Goal: Transaction & Acquisition: Subscribe to service/newsletter

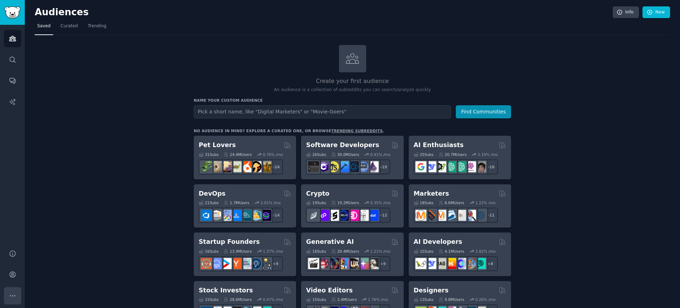
click at [20, 296] on button "More" at bounding box center [12, 295] width 17 height 17
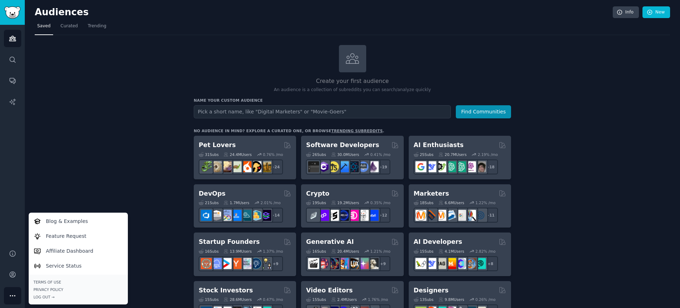
click at [21, 296] on button "More" at bounding box center [12, 295] width 17 height 17
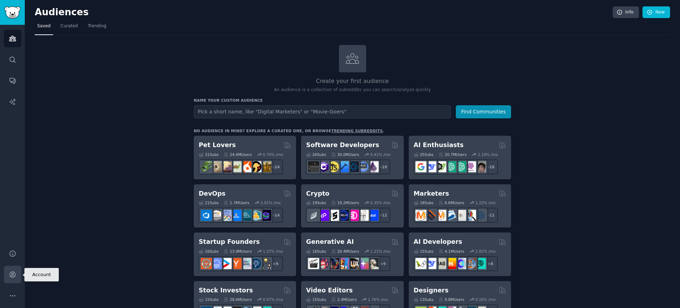
click at [16, 279] on link "Account" at bounding box center [12, 274] width 17 height 17
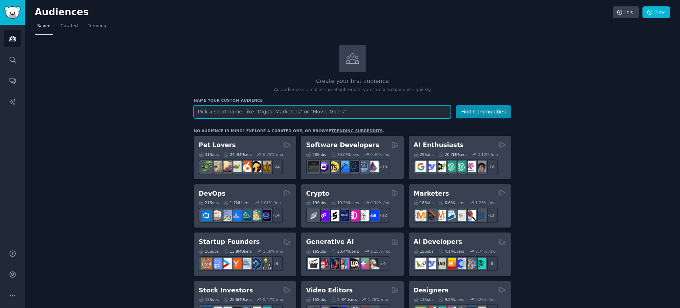
type input "e"
type input "anime shirts"
click at [456, 105] on button "Find Communities" at bounding box center [483, 111] width 55 height 13
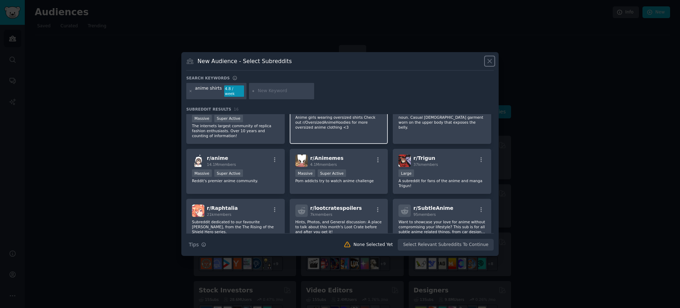
scroll to position [24, 0]
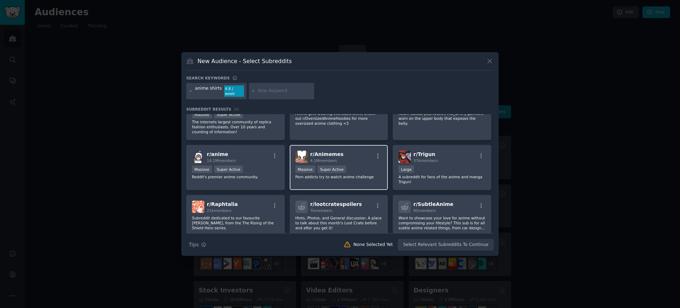
click at [323, 151] on span "r/ Animemes" at bounding box center [326, 154] width 33 height 6
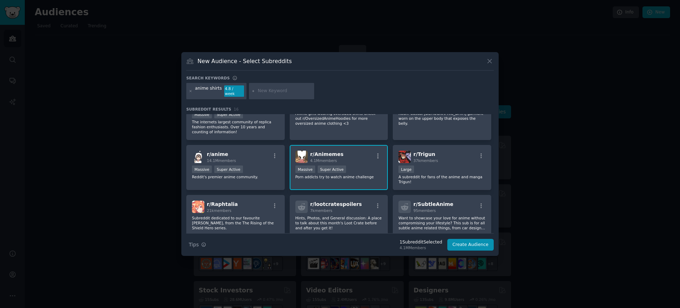
click at [325, 151] on span "r/ Animemes" at bounding box center [326, 154] width 33 height 6
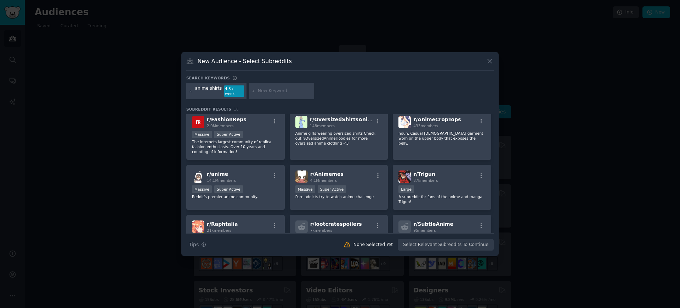
scroll to position [0, 0]
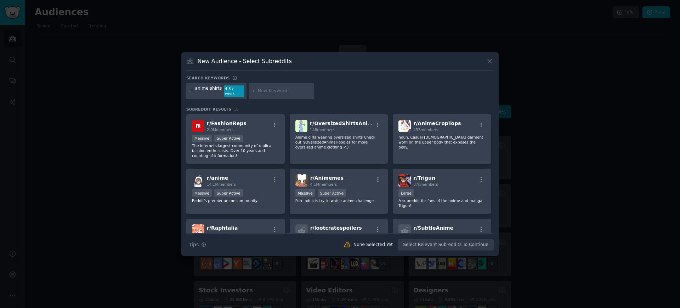
click at [122, 68] on div at bounding box center [340, 154] width 680 height 308
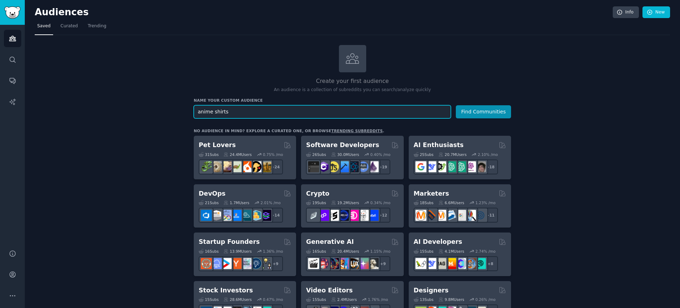
click at [245, 111] on input "anime shirts" at bounding box center [322, 111] width 257 height 13
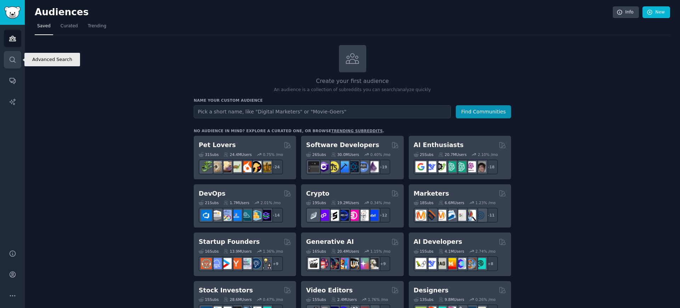
click at [13, 62] on icon "Sidebar" at bounding box center [12, 59] width 7 height 7
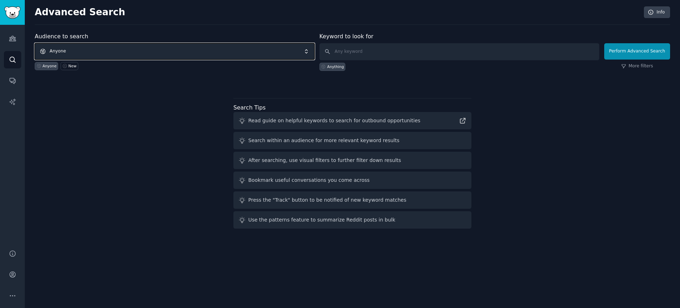
click at [125, 51] on span "Anyone" at bounding box center [175, 51] width 280 height 16
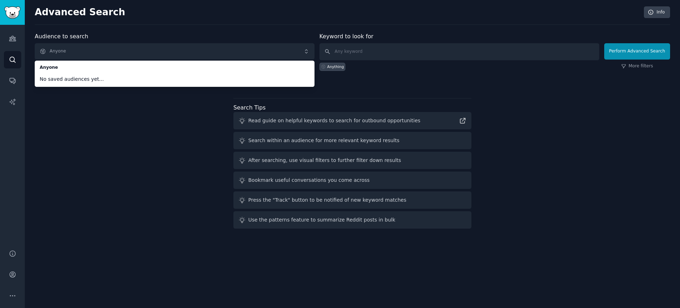
click at [115, 119] on div "Audience to search Anyone Anyone No saved audiences yet... Anyone New Keyword t…" at bounding box center [352, 131] width 635 height 199
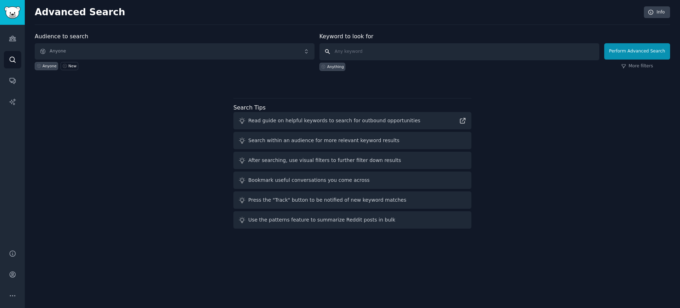
click at [380, 51] on input "text" at bounding box center [459, 51] width 280 height 17
type input "slack to document"
click button "Perform Advanced Search" at bounding box center [637, 51] width 66 height 16
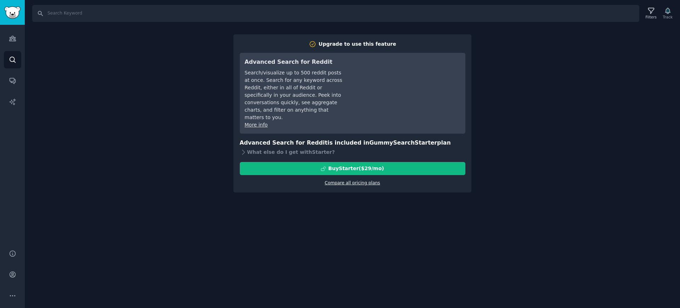
click at [348, 180] on link "Compare all pricing plans" at bounding box center [352, 182] width 55 height 5
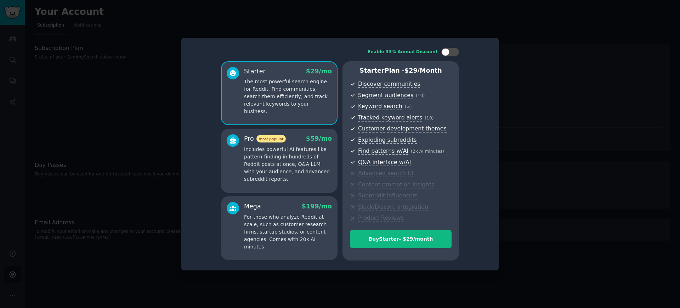
click at [154, 134] on div at bounding box center [340, 154] width 680 height 308
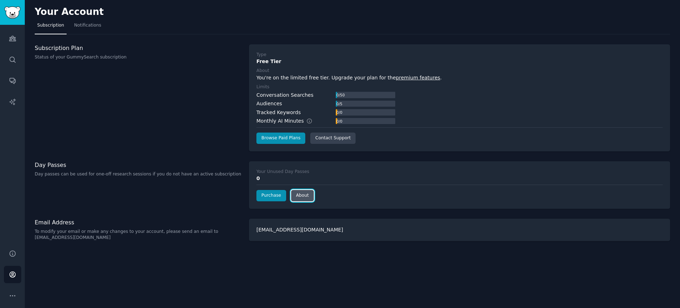
click at [309, 199] on link "About" at bounding box center [302, 195] width 23 height 11
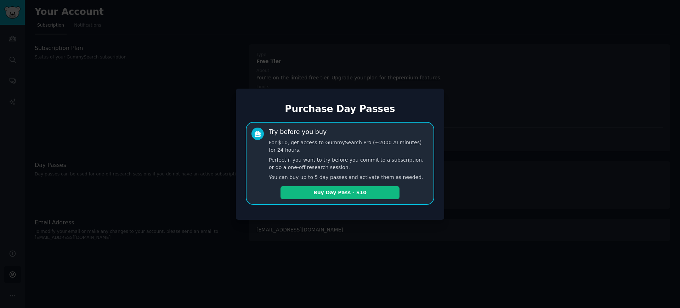
click at [359, 233] on div at bounding box center [340, 154] width 680 height 308
